Goal: Task Accomplishment & Management: Use online tool/utility

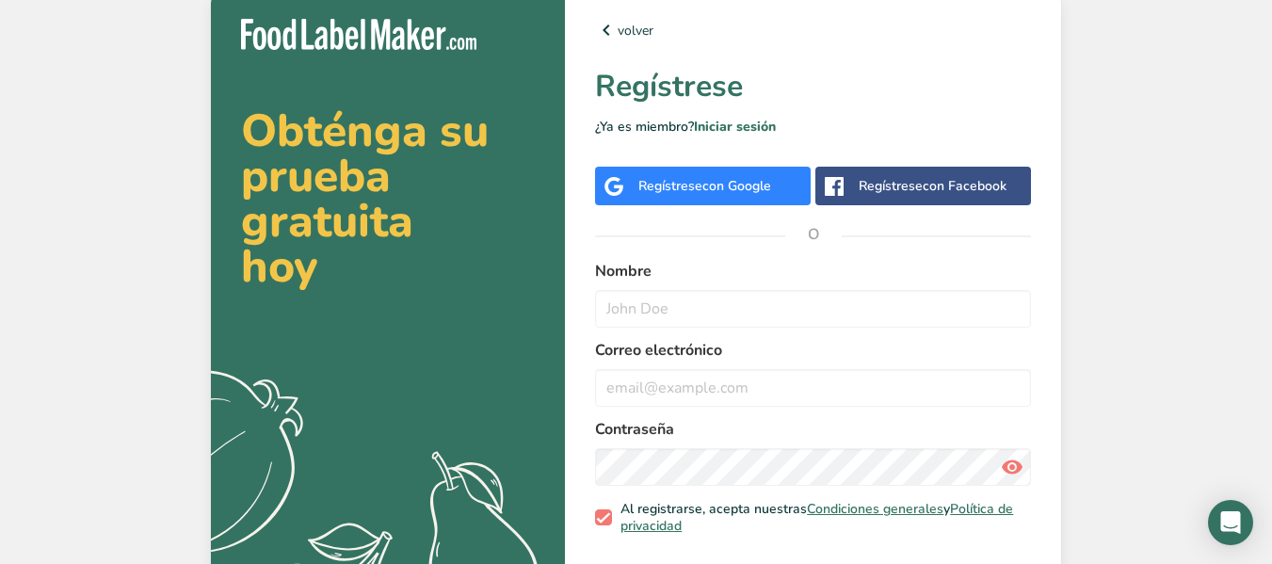
click at [698, 185] on div "Regístrese con Google" at bounding box center [704, 186] width 133 height 20
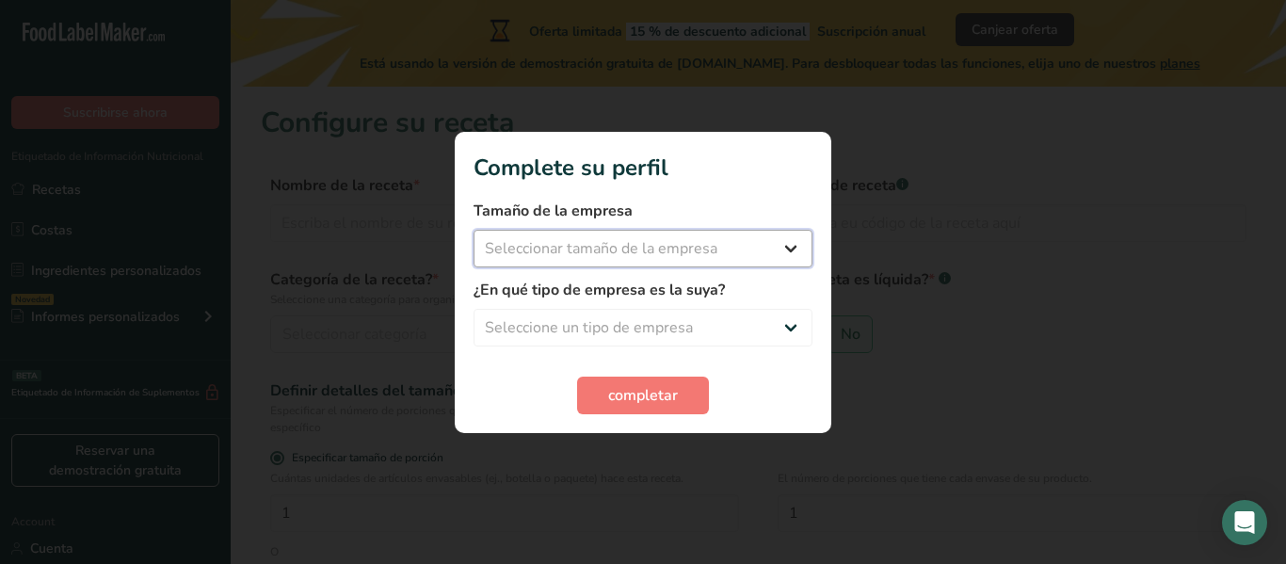
click at [646, 244] on select "Seleccionar tamaño de la empresa Menos de 10 empleados De 10 a 50 empleados De …" at bounding box center [643, 249] width 339 height 38
select select "1"
click at [474, 230] on select "Seleccionar tamaño de la empresa Menos de 10 empleados De 10 a 50 empleados De …" at bounding box center [643, 249] width 339 height 38
click at [650, 320] on select "Seleccione un tipo de empresa Fabricante de alimentos envasados Restaurante y c…" at bounding box center [643, 328] width 339 height 38
select select "5"
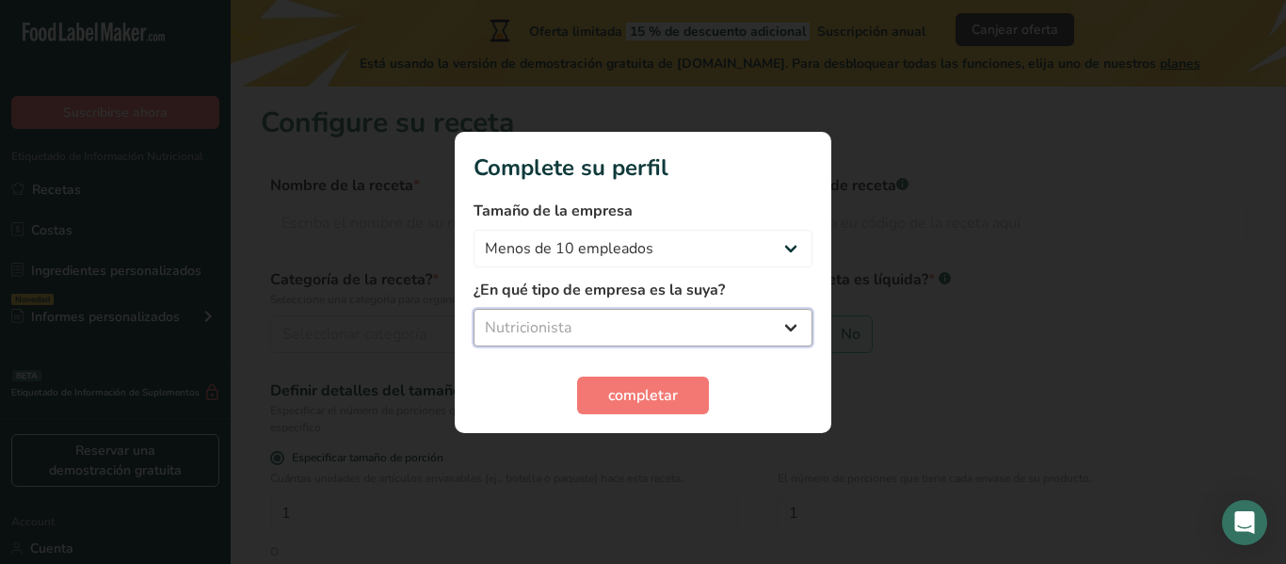
click at [474, 309] on select "Seleccione un tipo de empresa Fabricante de alimentos envasados Restaurante y c…" at bounding box center [643, 328] width 339 height 38
click at [656, 384] on span "completar" at bounding box center [643, 395] width 70 height 23
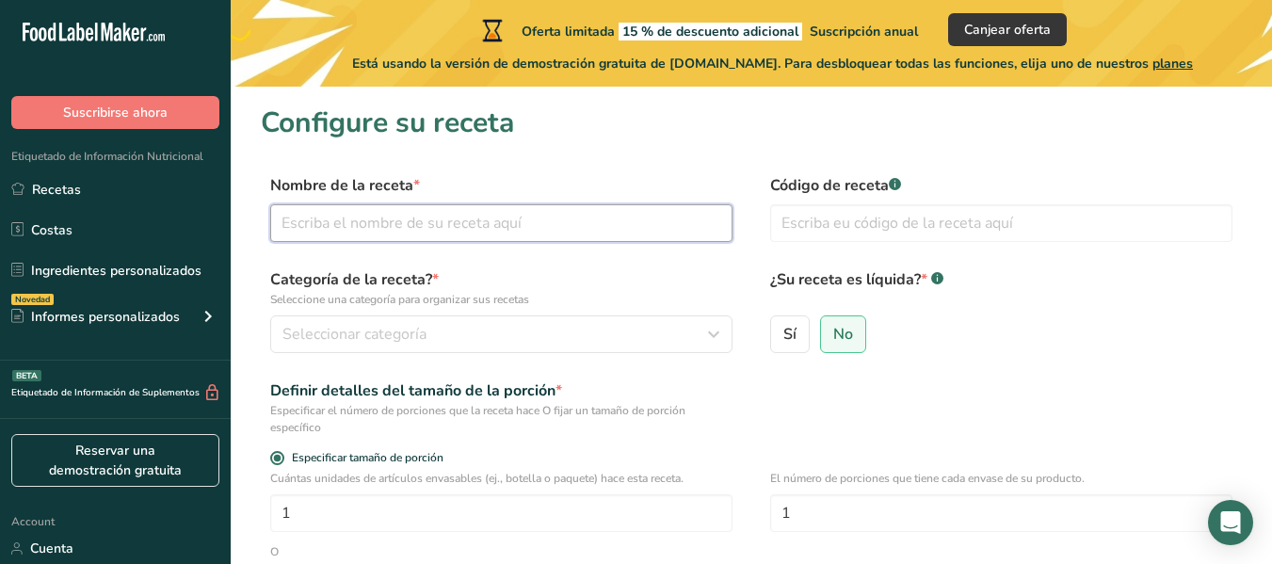
click at [533, 226] on input "text" at bounding box center [501, 223] width 462 height 38
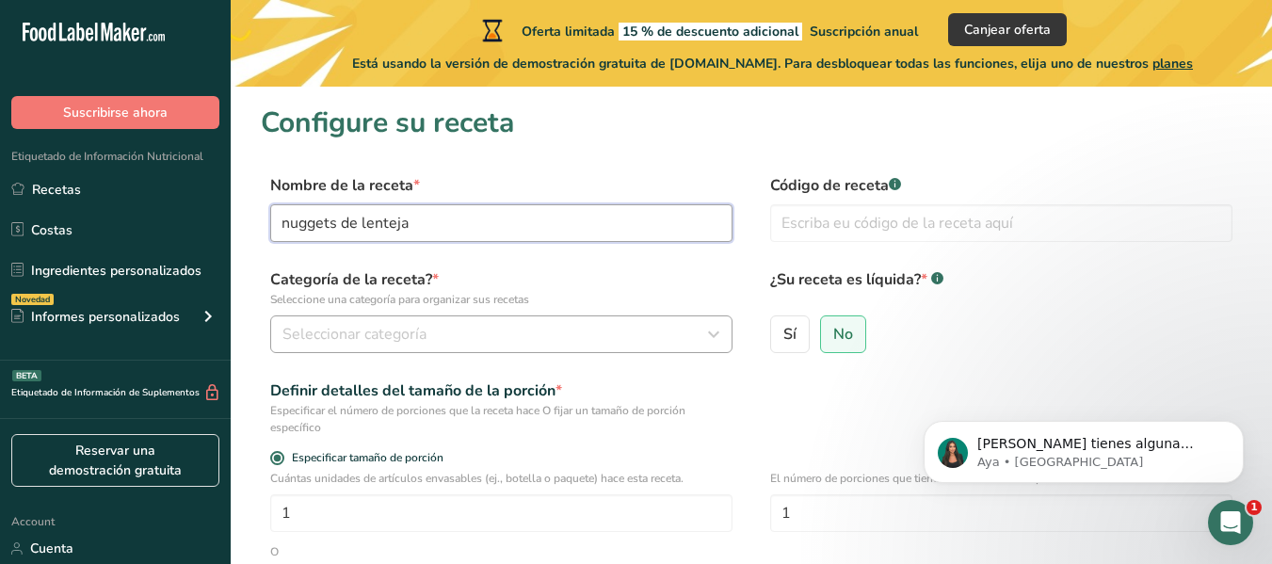
type input "nuggets de lenteja"
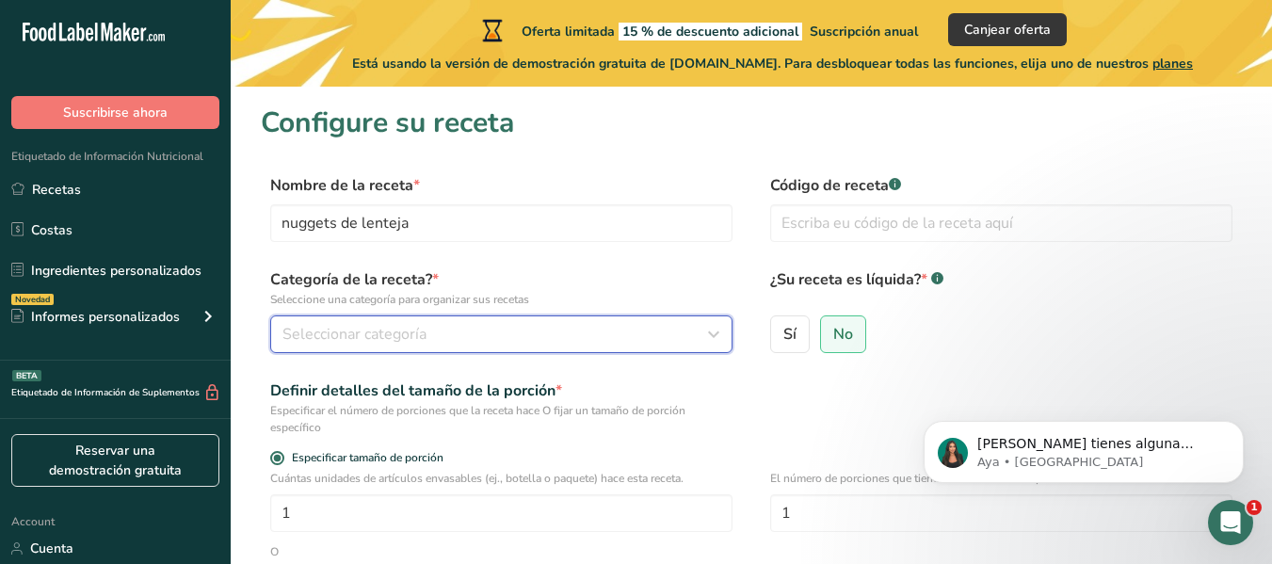
click at [519, 338] on div "Seleccionar categoría" at bounding box center [495, 334] width 426 height 23
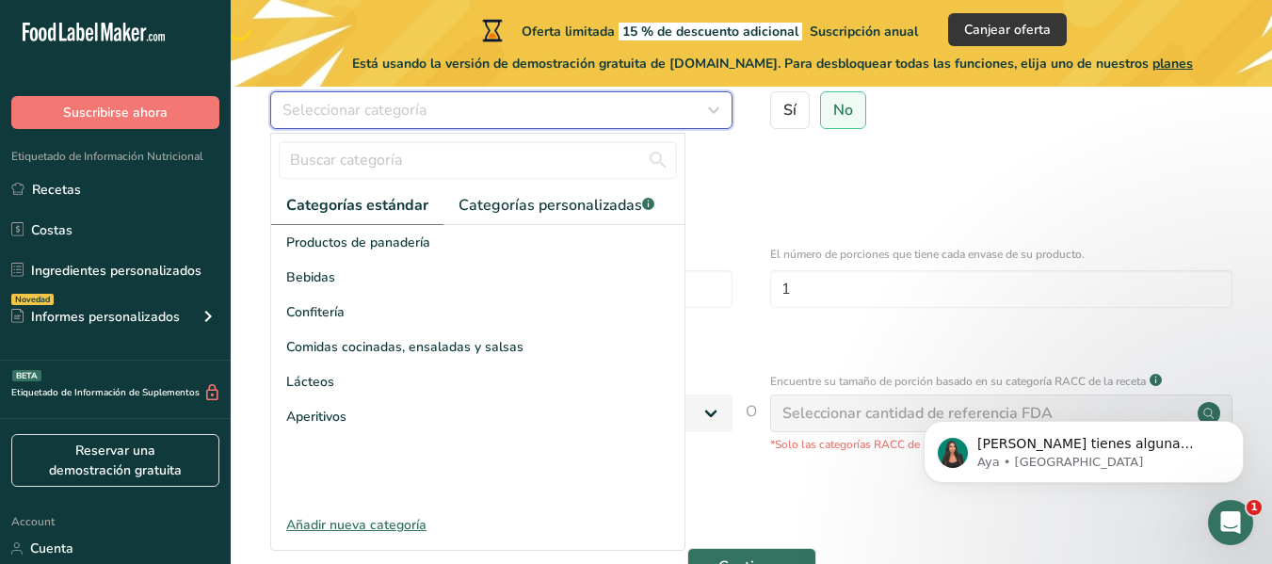
scroll to position [226, 0]
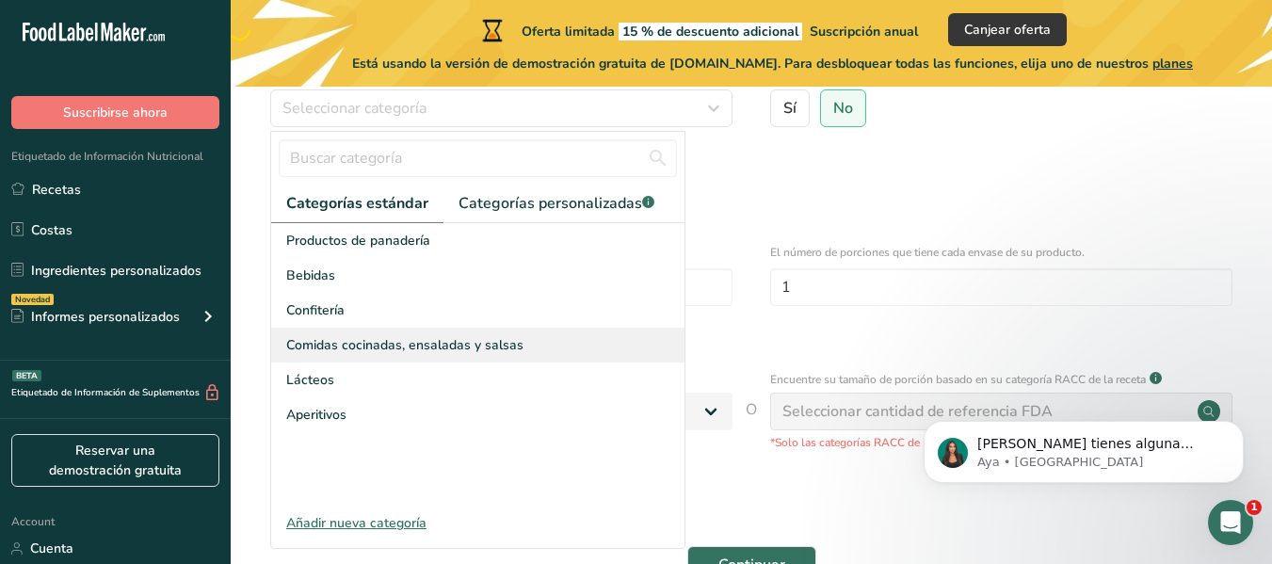
click at [488, 344] on span "Comidas cocinadas, ensaladas y salsas" at bounding box center [404, 345] width 237 height 20
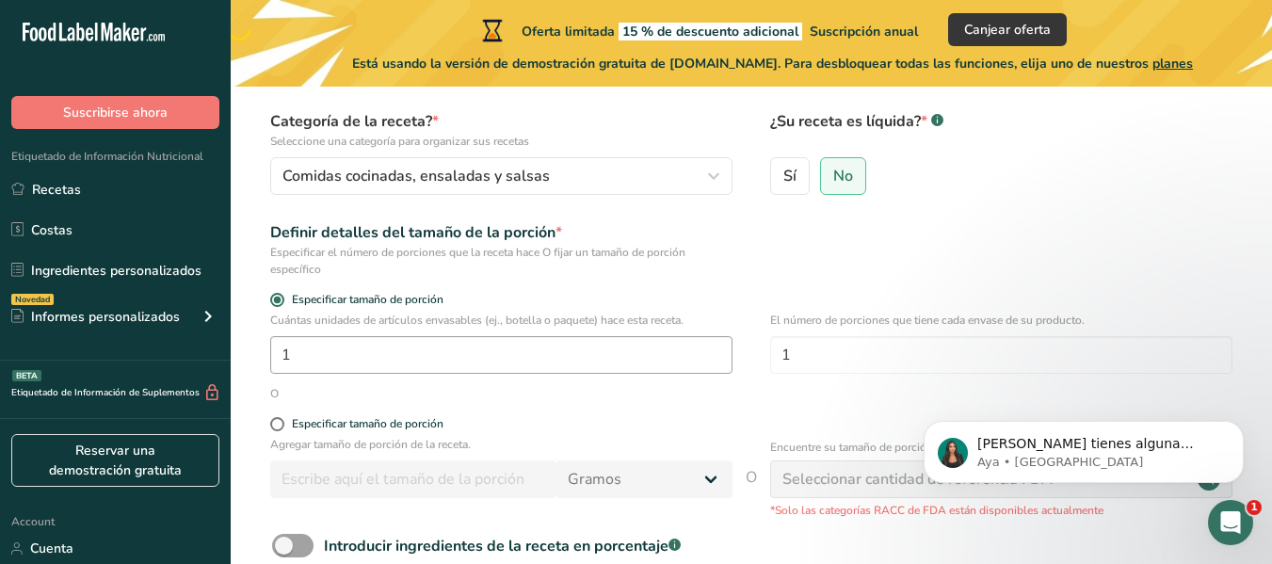
scroll to position [157, 0]
click at [558, 370] on input "1" at bounding box center [501, 356] width 462 height 38
click at [586, 404] on form "Nombre de la receta * nuggets de lenteja Código de receta .a-a{fill:#347362;}.b…" at bounding box center [751, 340] width 981 height 647
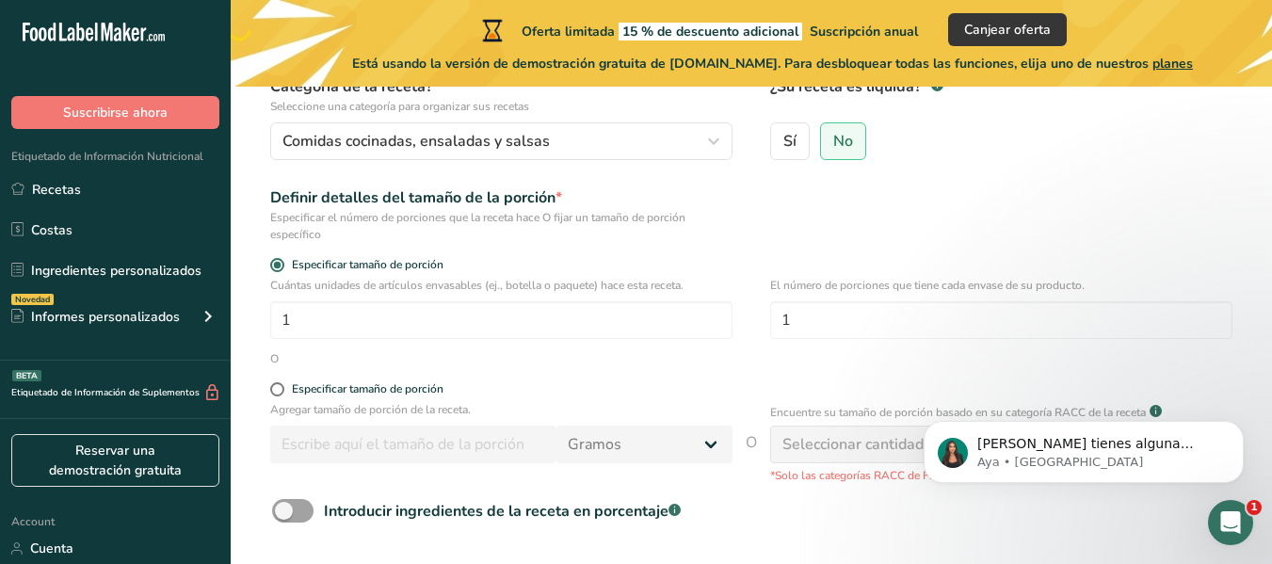
scroll to position [194, 0]
click at [284, 387] on span "Especificar tamaño de porción" at bounding box center [363, 388] width 159 height 14
click at [282, 387] on input "Especificar tamaño de porción" at bounding box center [276, 388] width 12 height 12
radio input "true"
radio input "false"
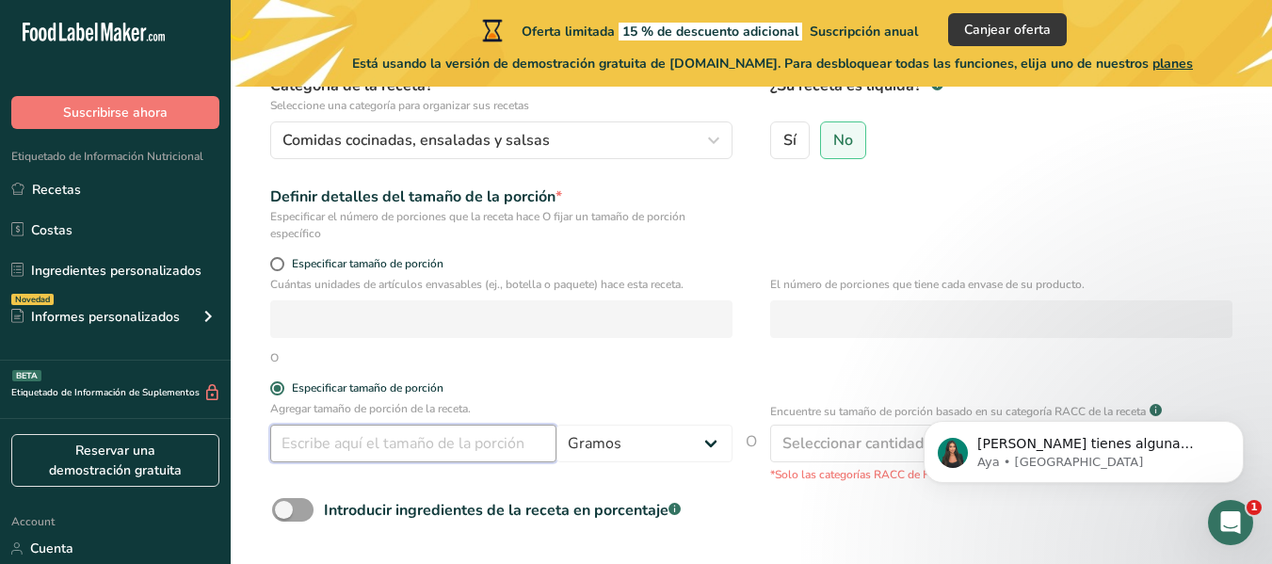
click at [327, 429] on input "number" at bounding box center [413, 444] width 286 height 38
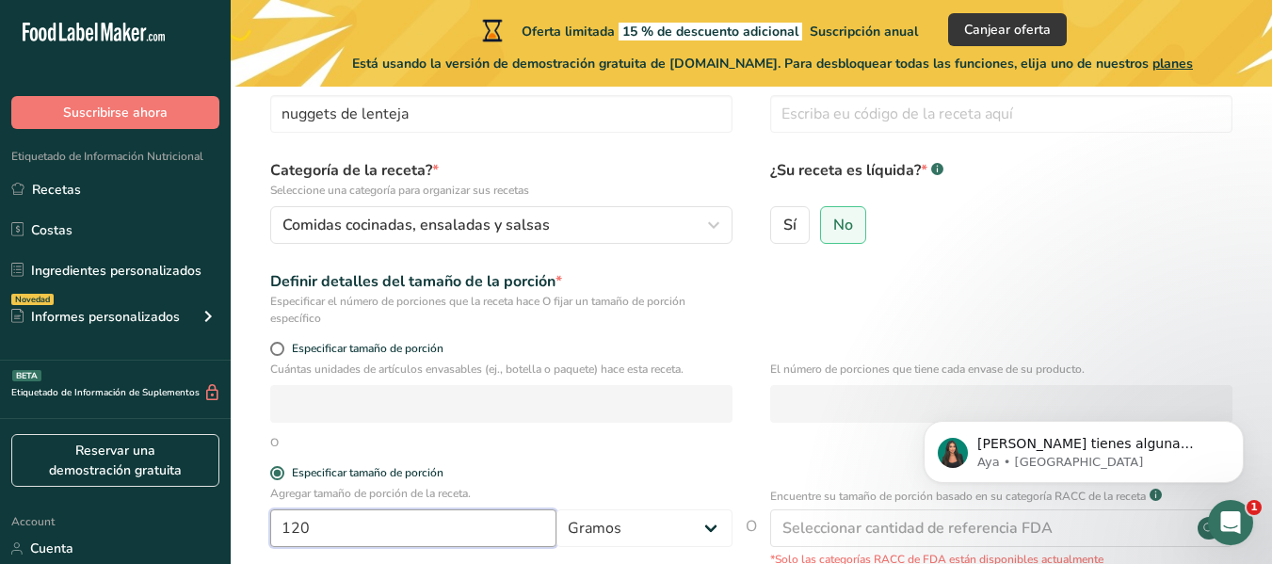
scroll to position [110, 0]
type input "120"
click at [792, 231] on span "Sí" at bounding box center [789, 224] width 13 height 19
click at [783, 230] on input "Sí" at bounding box center [777, 223] width 12 height 12
radio input "true"
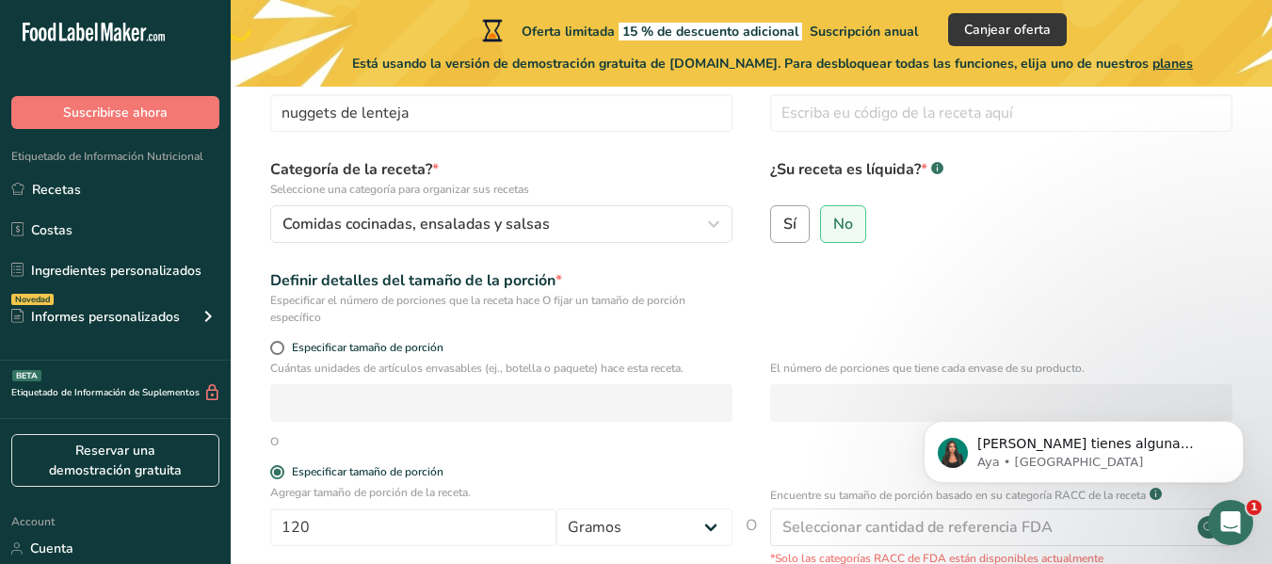
radio input "false"
select select "22"
click at [840, 223] on span "No" at bounding box center [843, 224] width 20 height 19
click at [833, 223] on input "No" at bounding box center [827, 223] width 12 height 12
radio input "true"
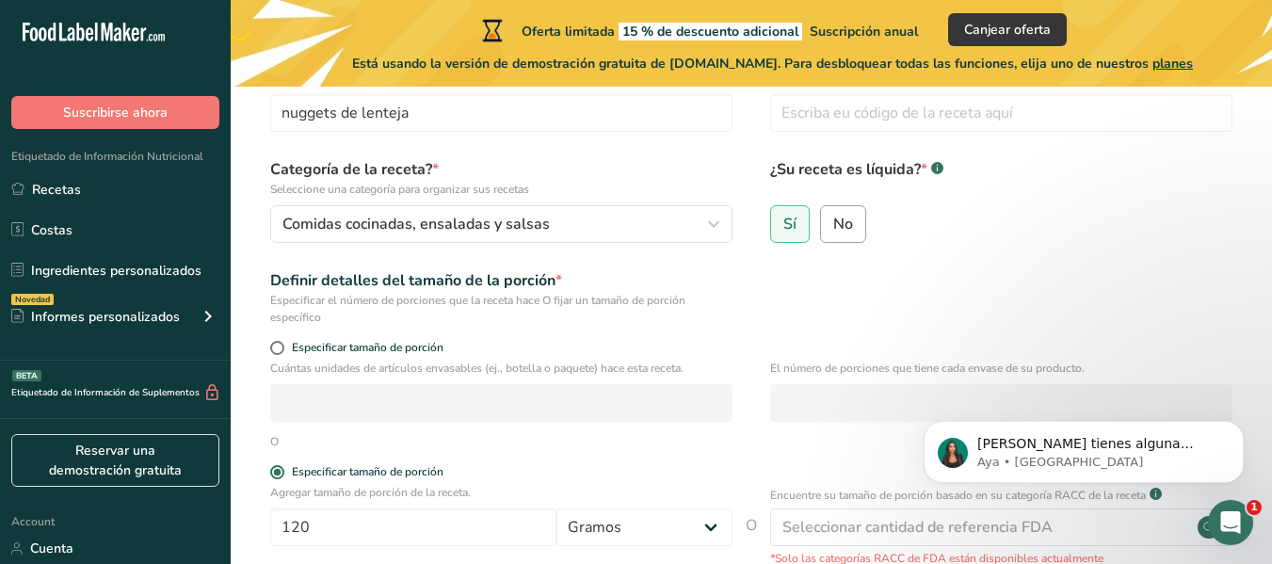
radio input "false"
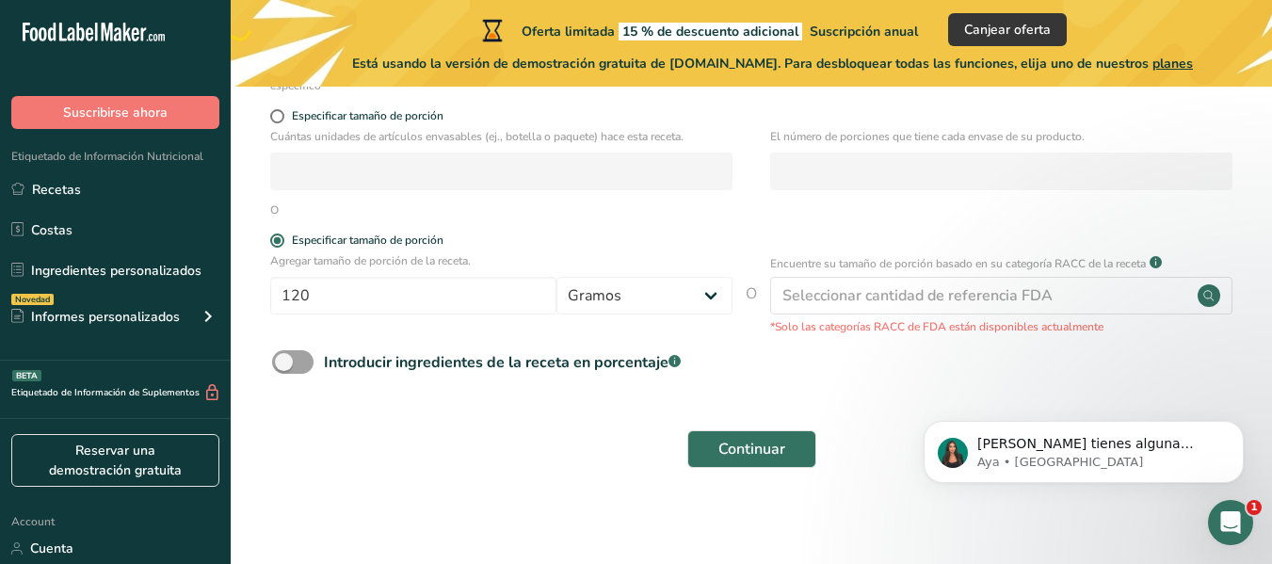
scroll to position [347, 0]
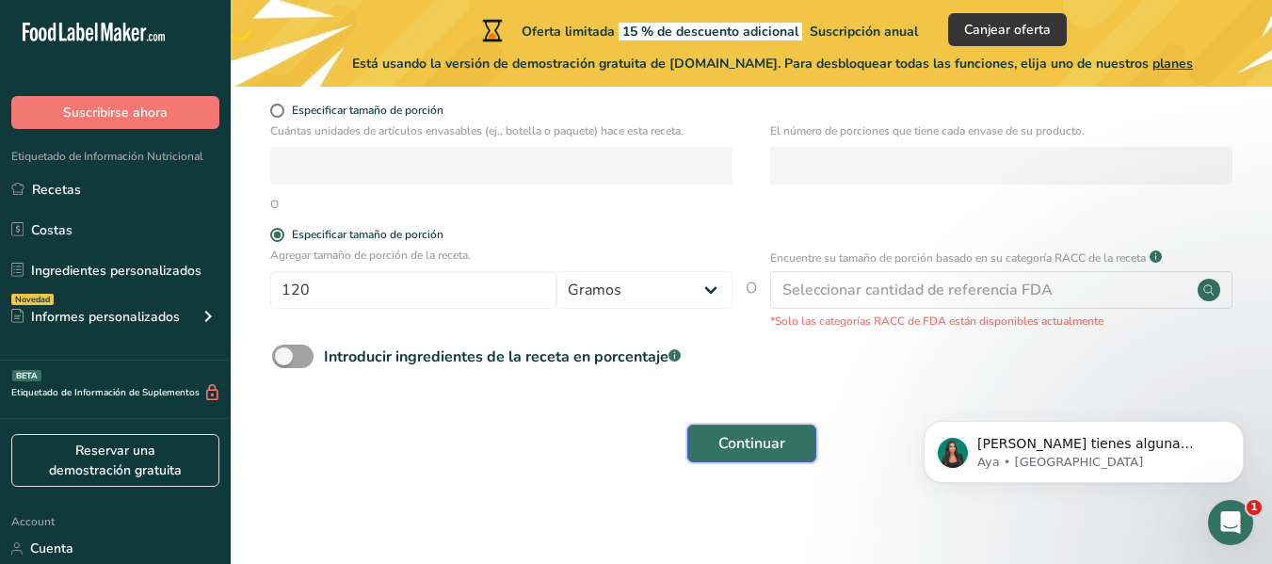
click at [765, 448] on span "Continuar" at bounding box center [751, 443] width 67 height 23
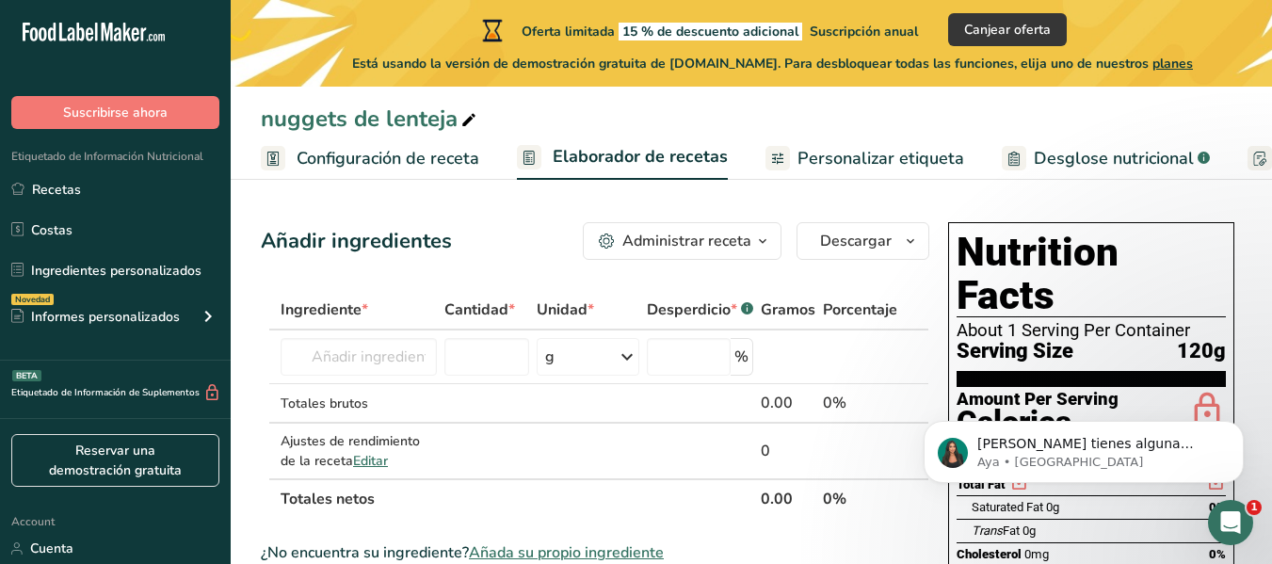
click at [1016, 321] on div "About 1 Serving Per Container" at bounding box center [1091, 330] width 269 height 19
click at [1034, 258] on h1 "Nutrition Facts" at bounding box center [1091, 274] width 269 height 87
click at [1105, 252] on h1 "Nutrition Facts" at bounding box center [1091, 274] width 269 height 87
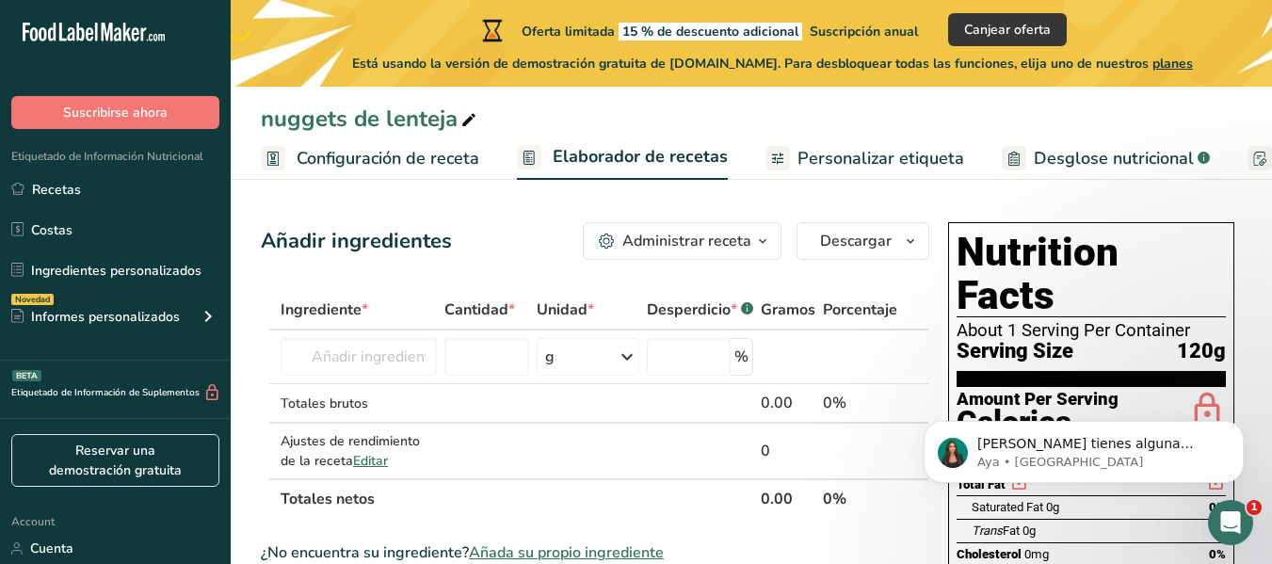
click at [1105, 252] on h1 "Nutrition Facts" at bounding box center [1091, 274] width 269 height 87
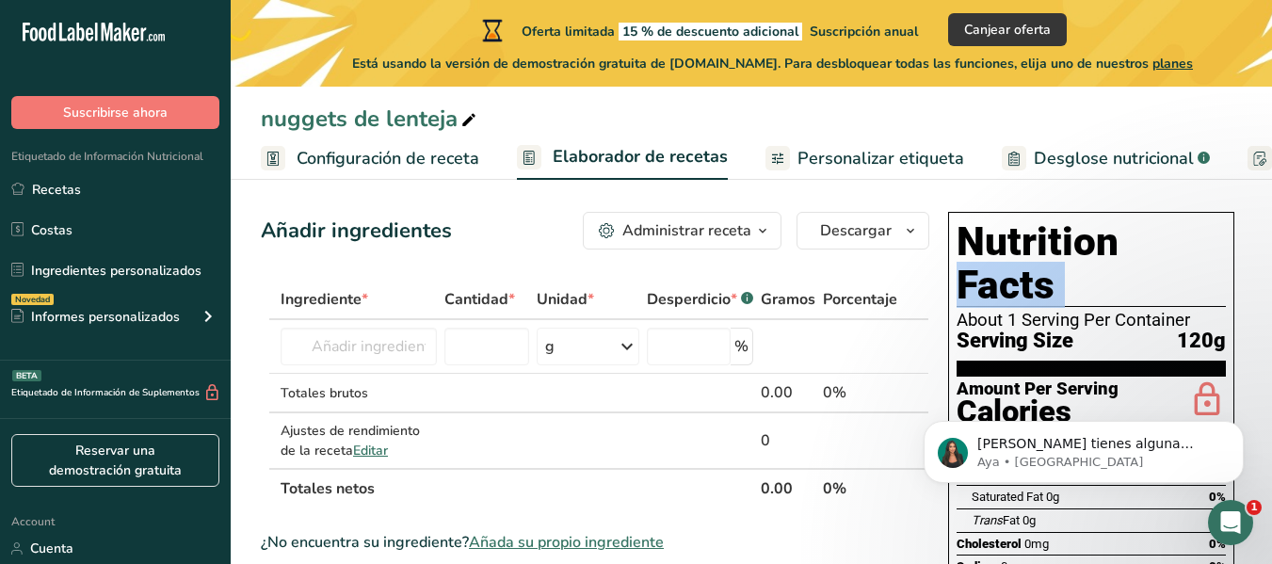
scroll to position [14, 0]
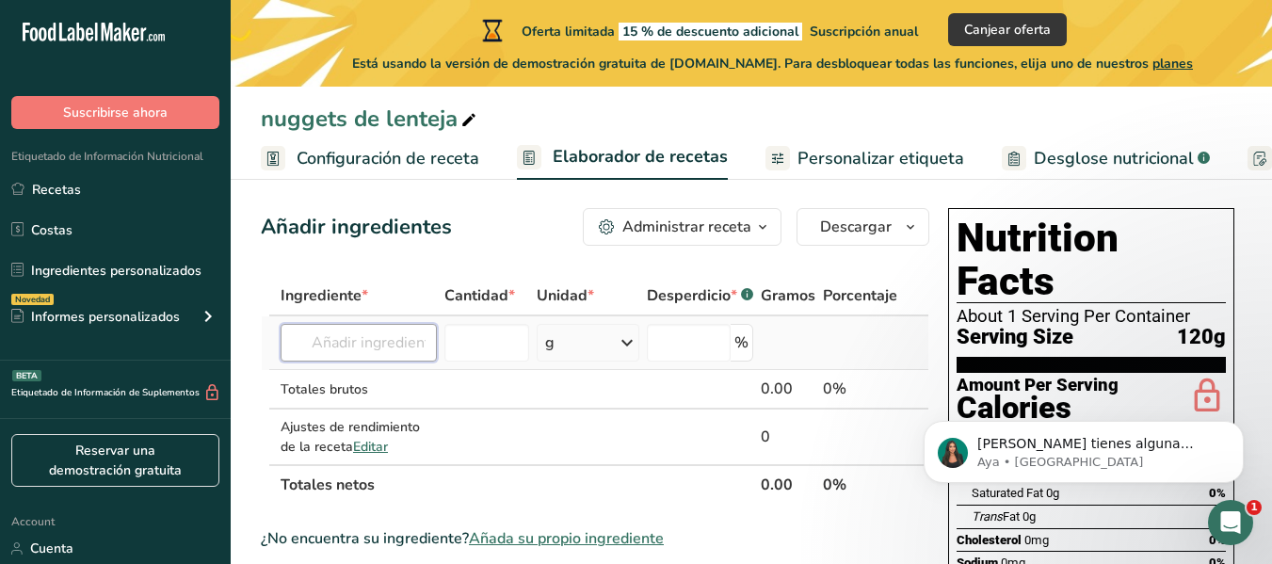
click at [398, 348] on input "text" at bounding box center [359, 343] width 156 height 38
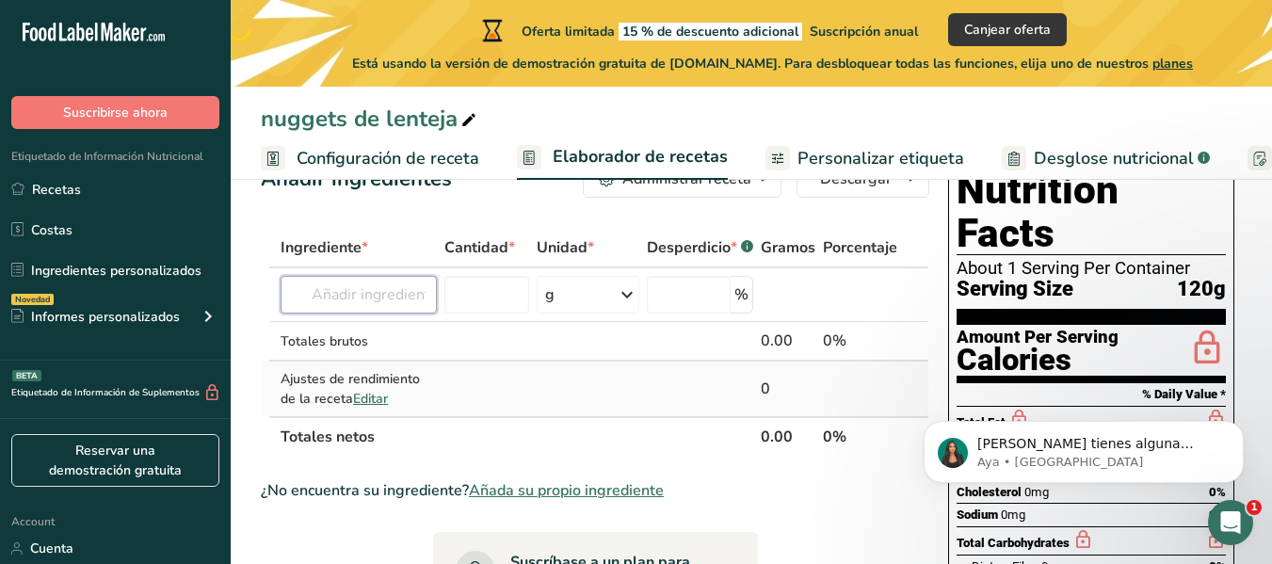
scroll to position [0, 0]
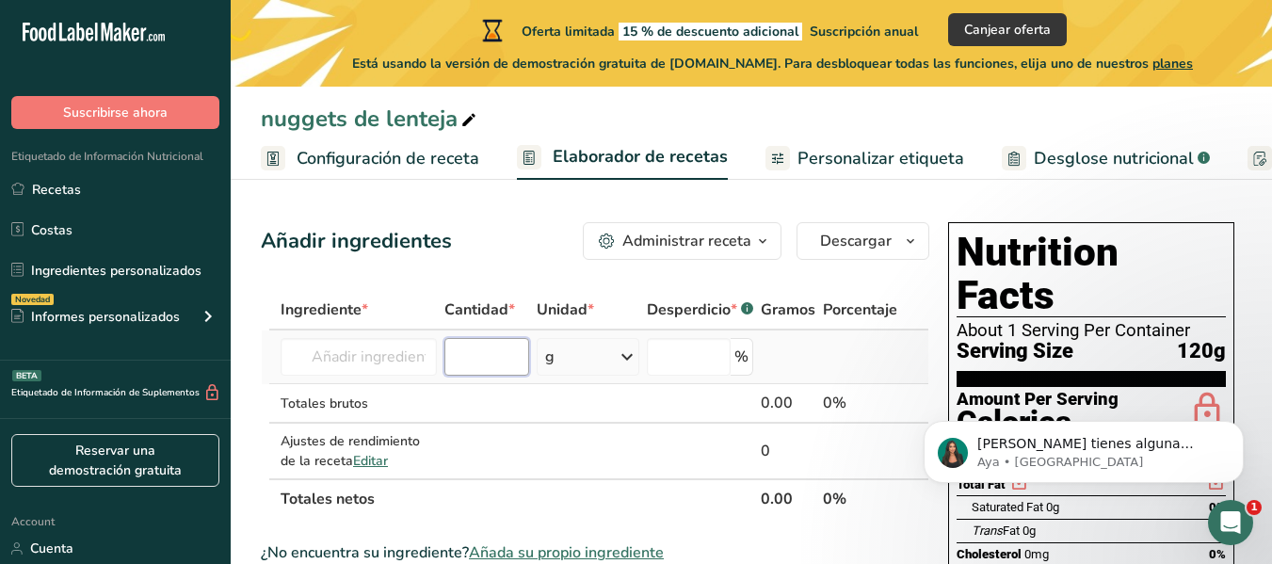
click at [499, 359] on input "number" at bounding box center [486, 357] width 85 height 38
type input "6"
type input "120"
click at [587, 349] on div "g" at bounding box center [588, 357] width 103 height 38
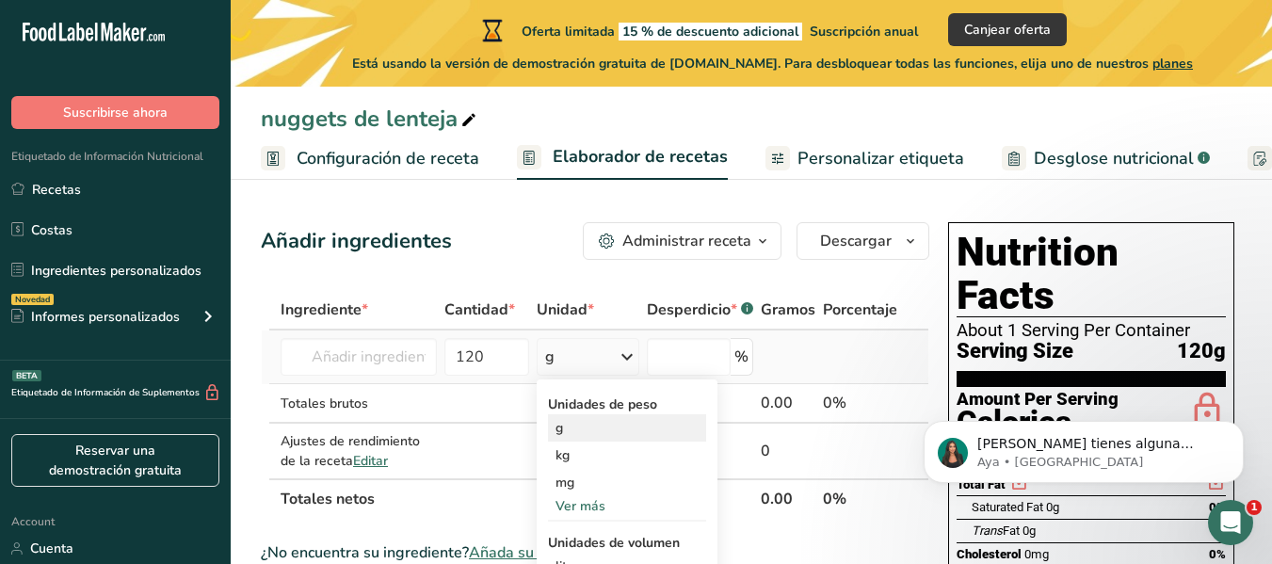
click at [590, 428] on div "g" at bounding box center [627, 427] width 158 height 27
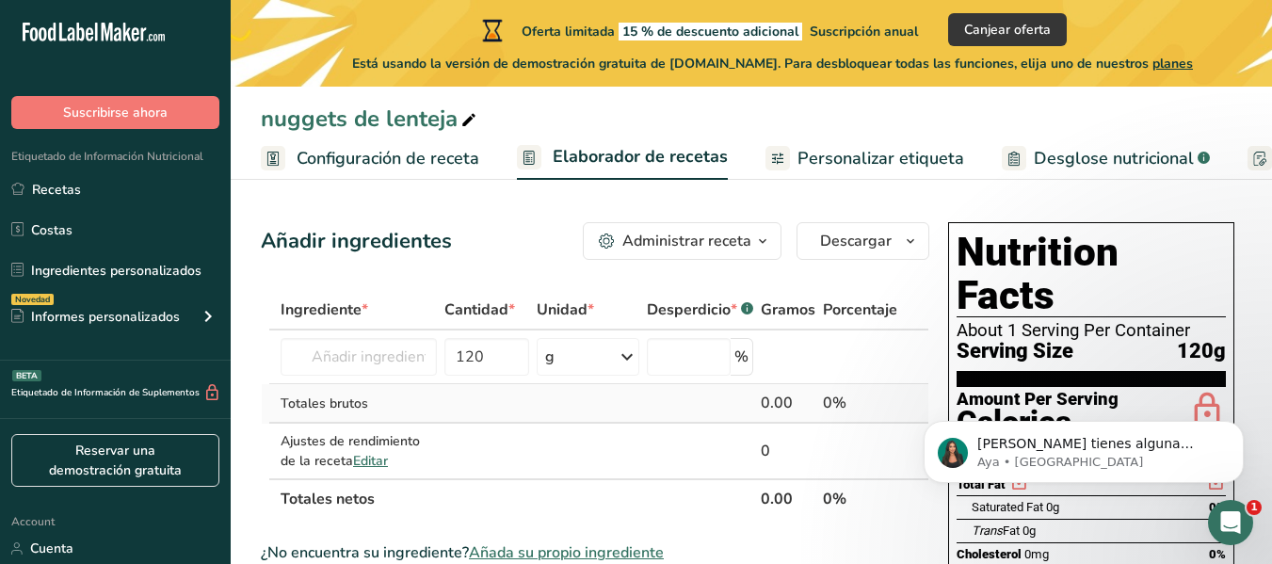
click at [679, 409] on td at bounding box center [700, 404] width 114 height 40
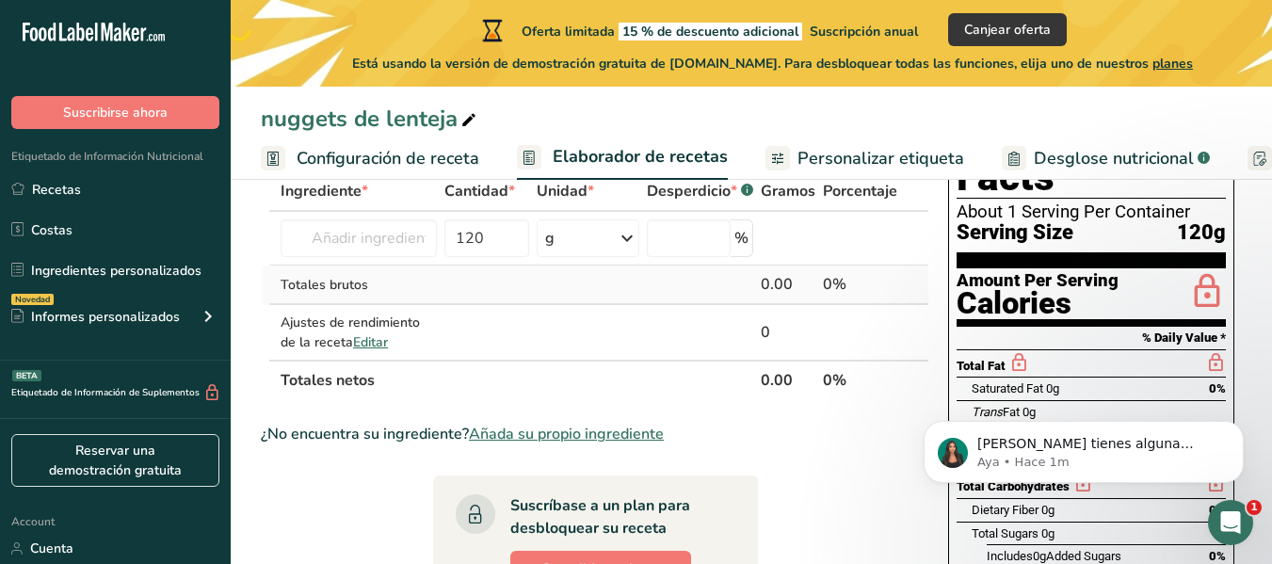
scroll to position [120, 0]
click at [664, 334] on td at bounding box center [700, 331] width 114 height 55
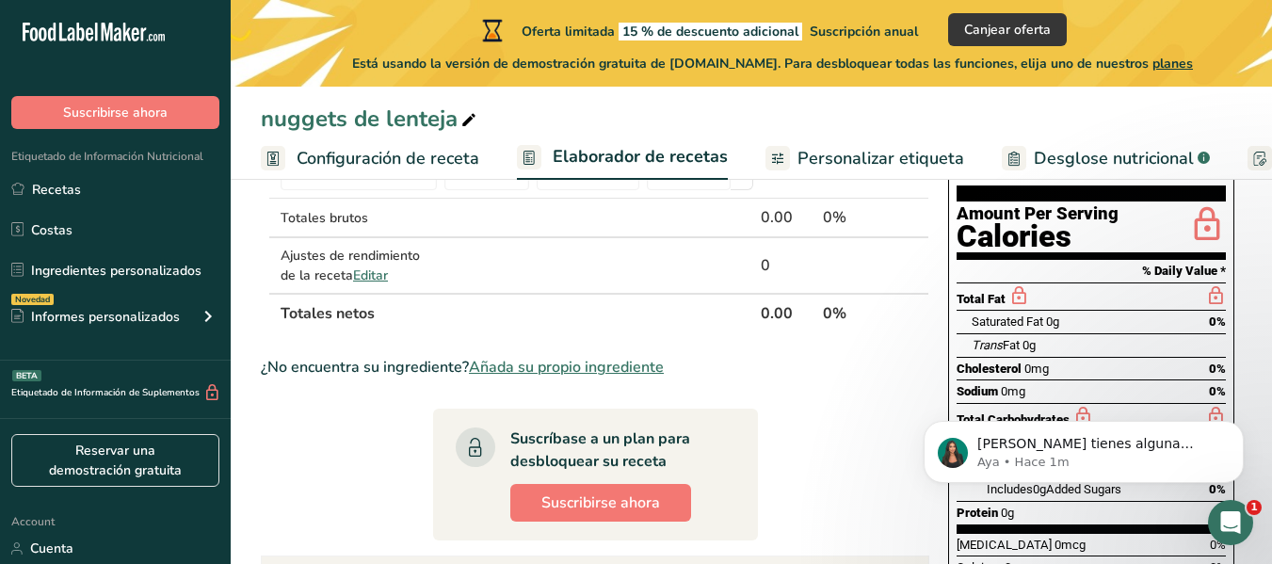
scroll to position [0, 0]
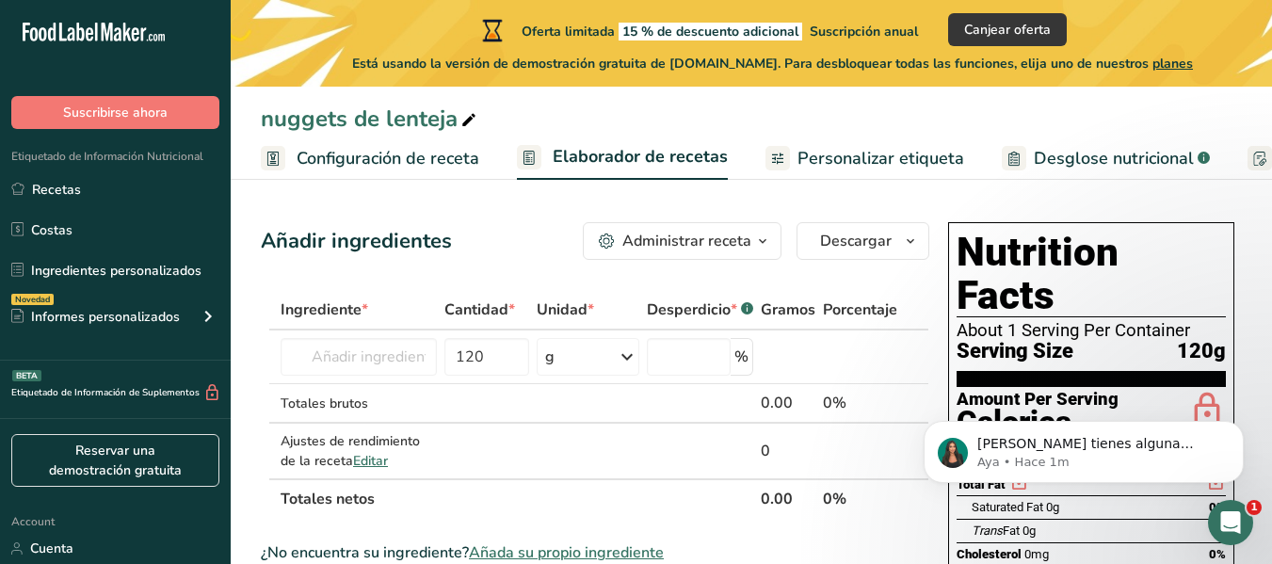
click at [1110, 216] on div "Nutrition Facts About 1 Serving Per Container Serving Size 120g Amount Per Serv…" at bounding box center [1091, 548] width 301 height 667
click at [1117, 257] on h1 "Nutrition Facts" at bounding box center [1091, 274] width 269 height 87
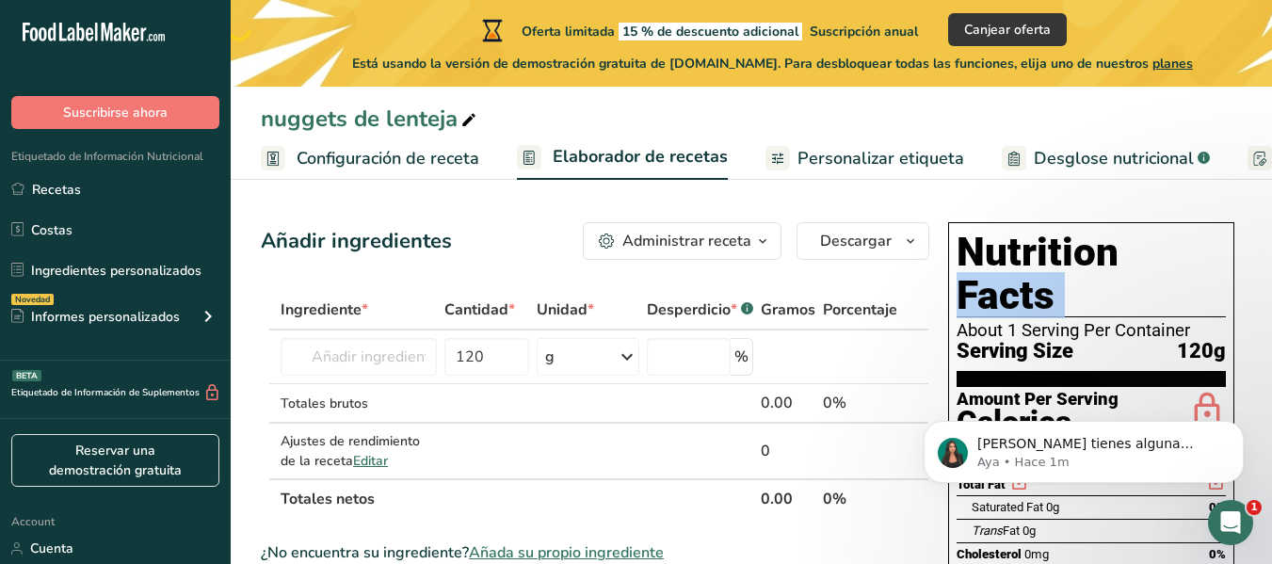
click at [1117, 257] on h1 "Nutrition Facts" at bounding box center [1091, 274] width 269 height 87
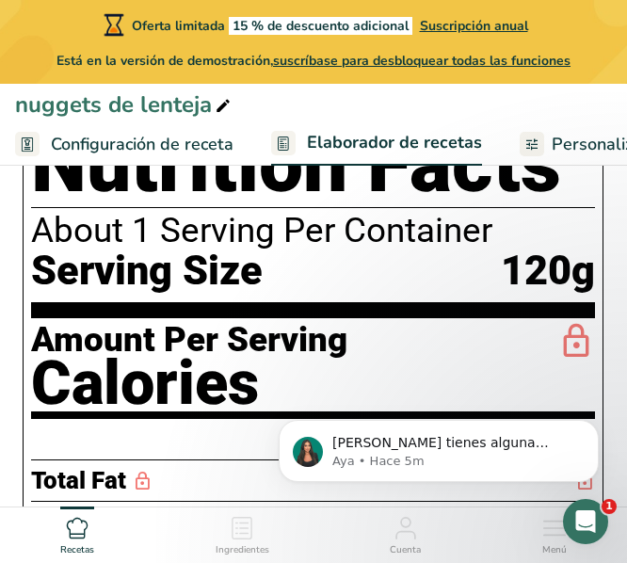
scroll to position [477, 0]
